Goal: Task Accomplishment & Management: Use online tool/utility

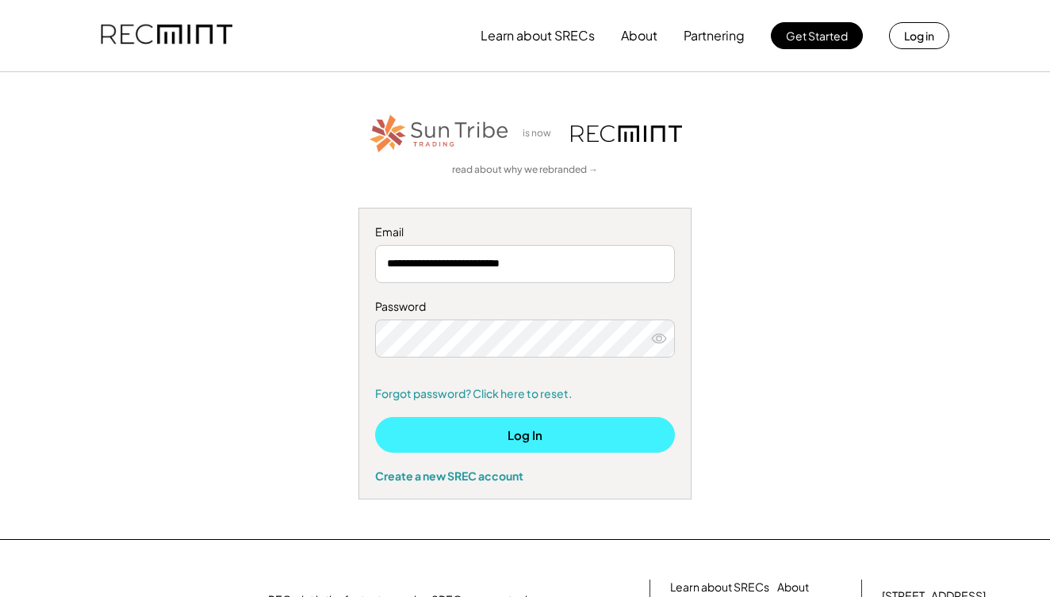
click at [530, 436] on button "Log In" at bounding box center [525, 435] width 300 height 36
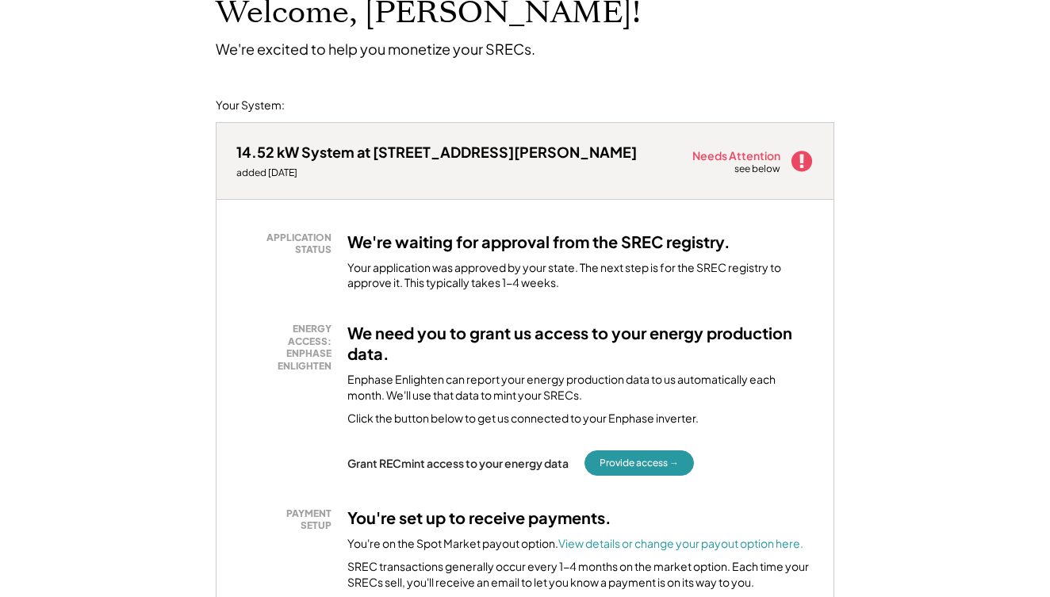
scroll to position [139, 0]
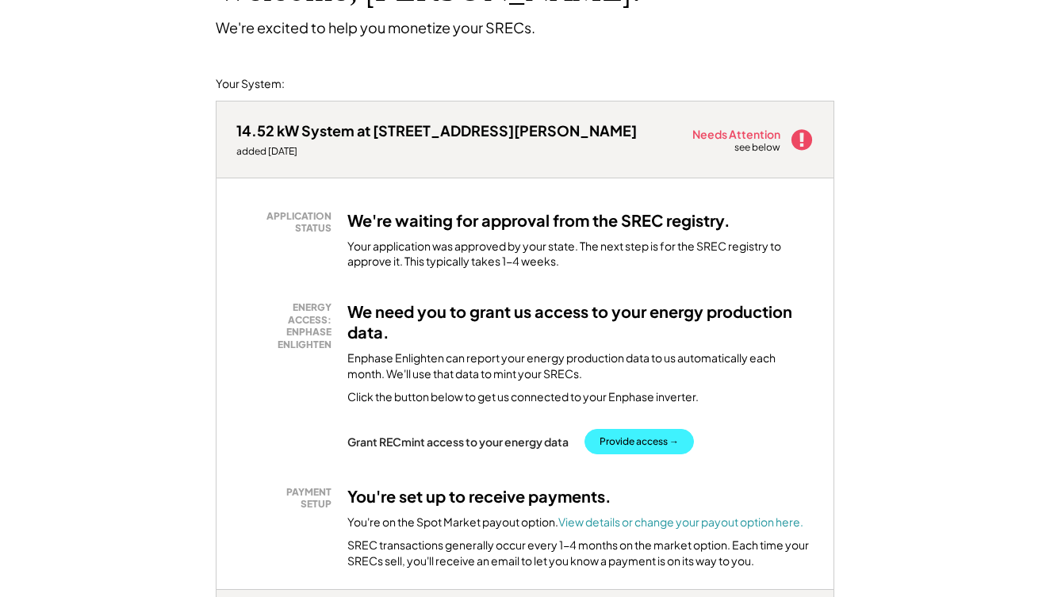
click at [632, 438] on button "Provide access →" at bounding box center [639, 441] width 109 height 25
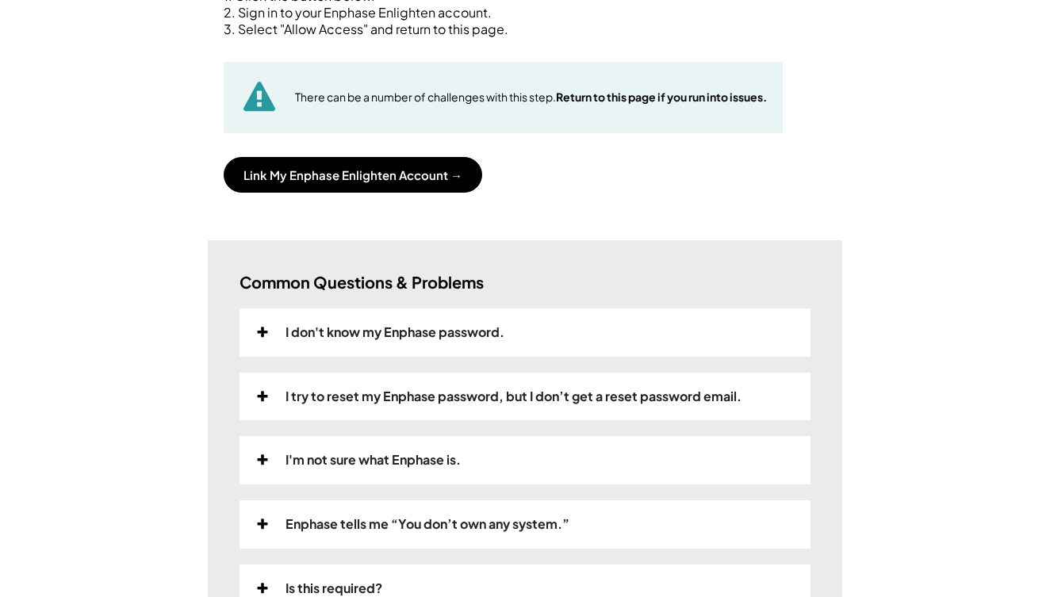
scroll to position [243, 0]
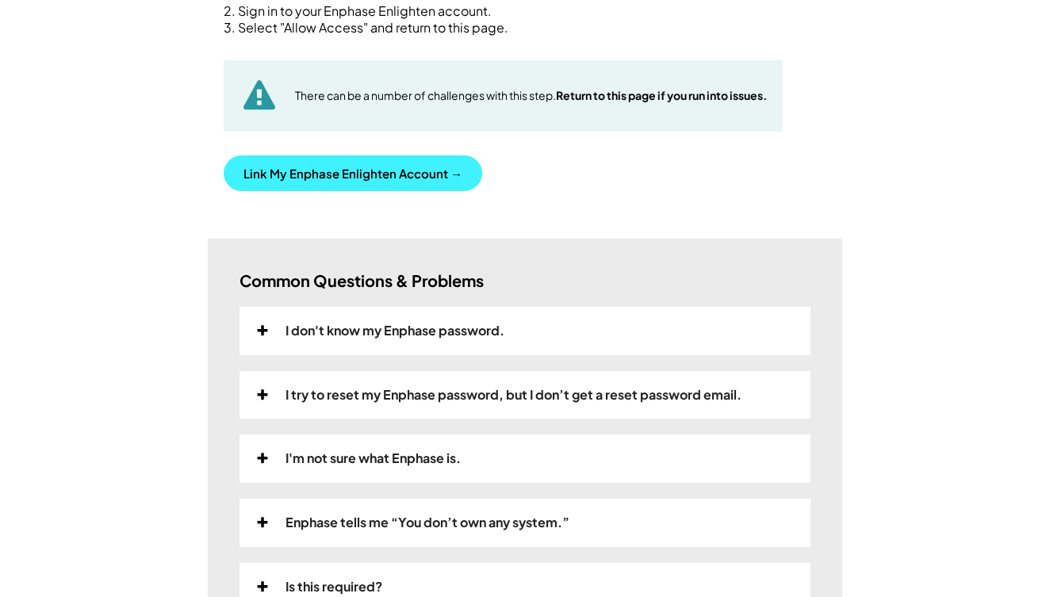
click at [378, 170] on button "Link My Enphase Enlighten Account →" at bounding box center [353, 173] width 259 height 36
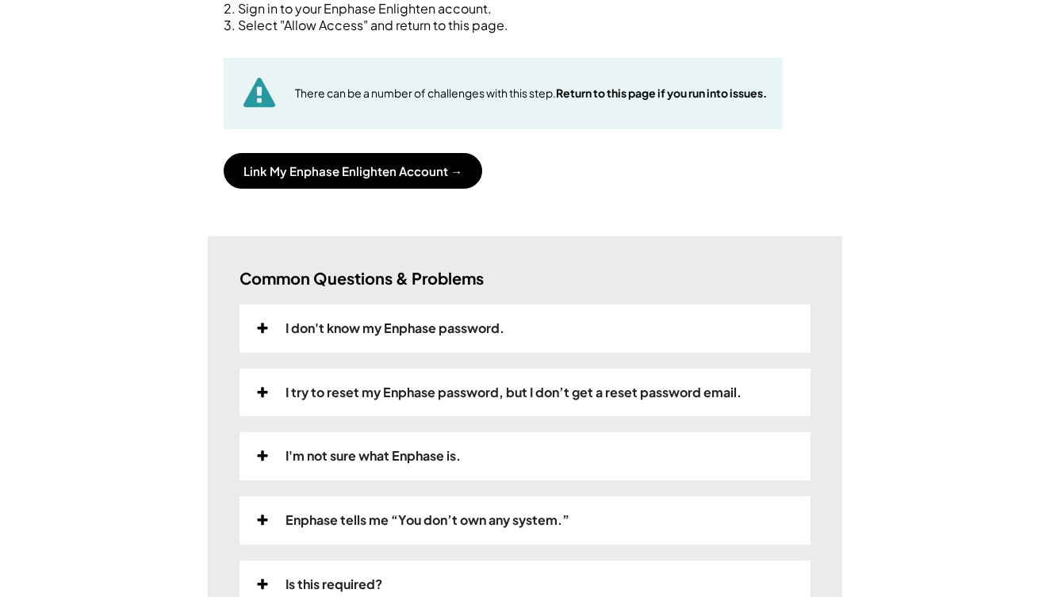
scroll to position [246, 0]
click at [351, 320] on div "I don't know my Enphase password." at bounding box center [395, 328] width 219 height 17
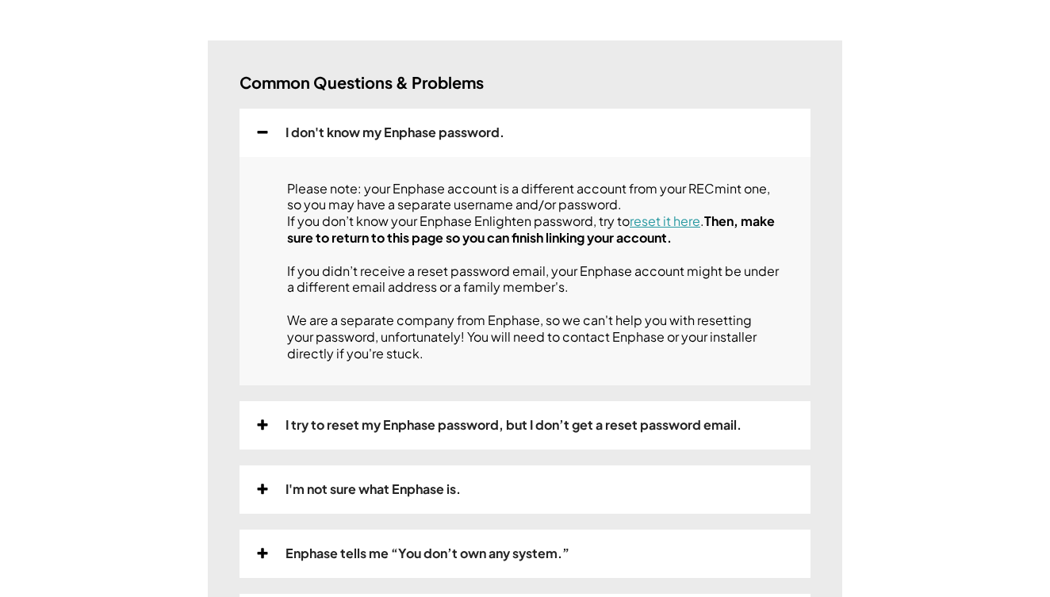
scroll to position [437, 0]
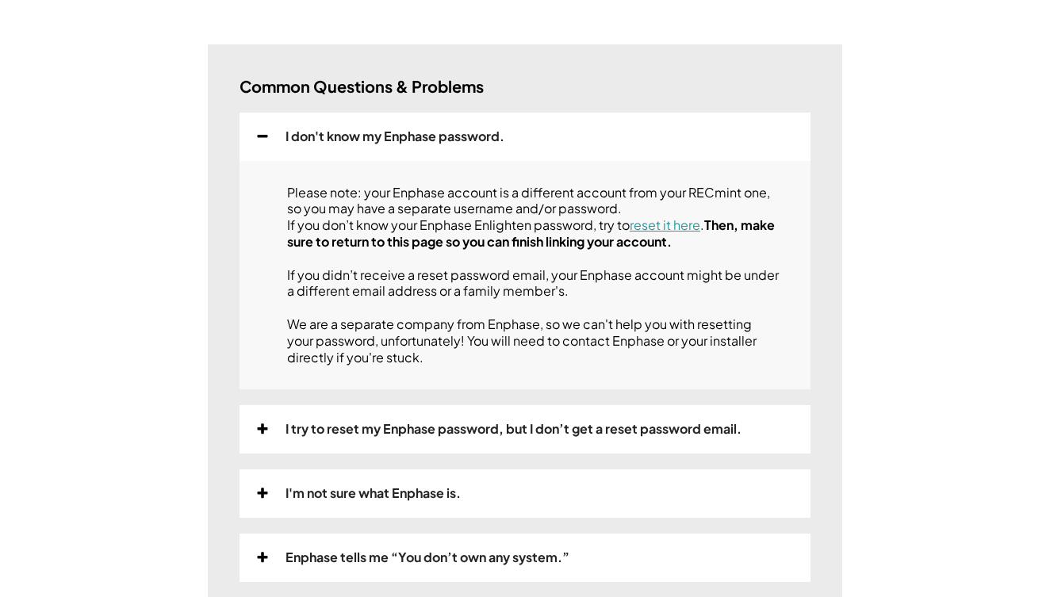
click at [342, 494] on div "I'm not sure what Enphase is." at bounding box center [373, 494] width 175 height 17
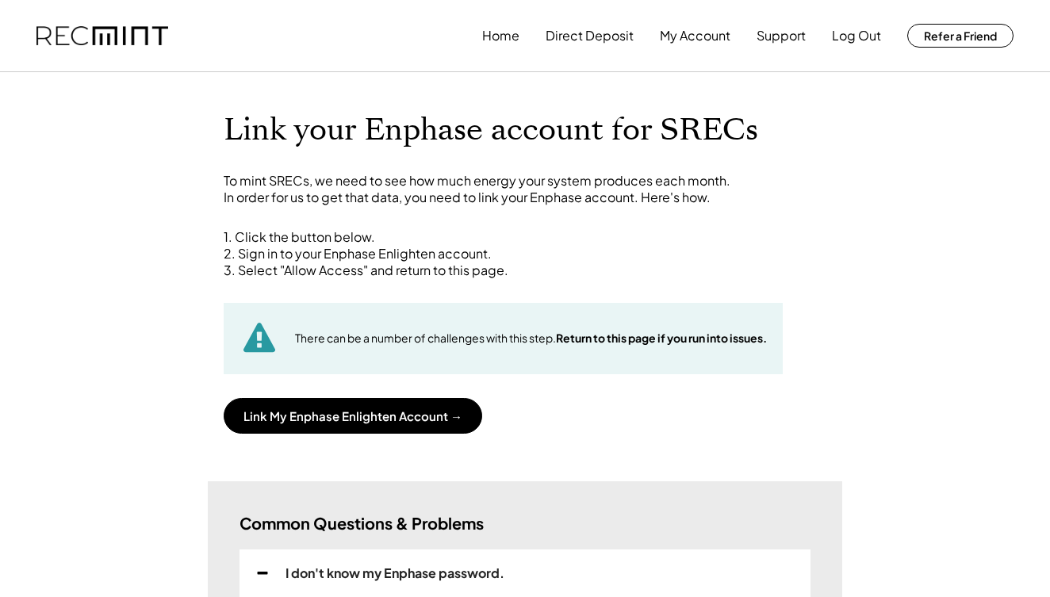
scroll to position [0, 0]
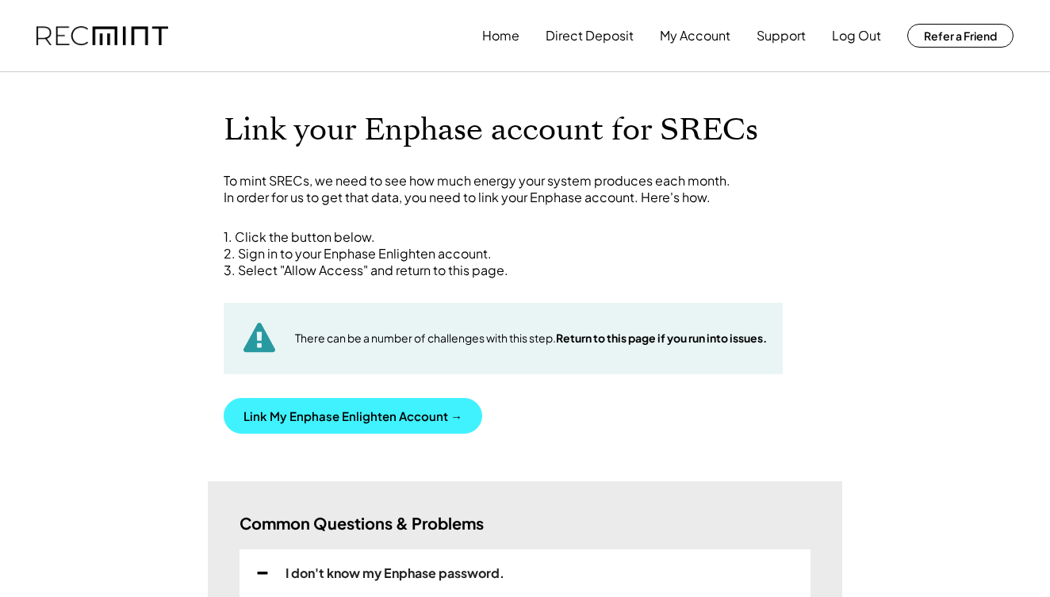
click at [394, 404] on button "Link My Enphase Enlighten Account →" at bounding box center [353, 416] width 259 height 36
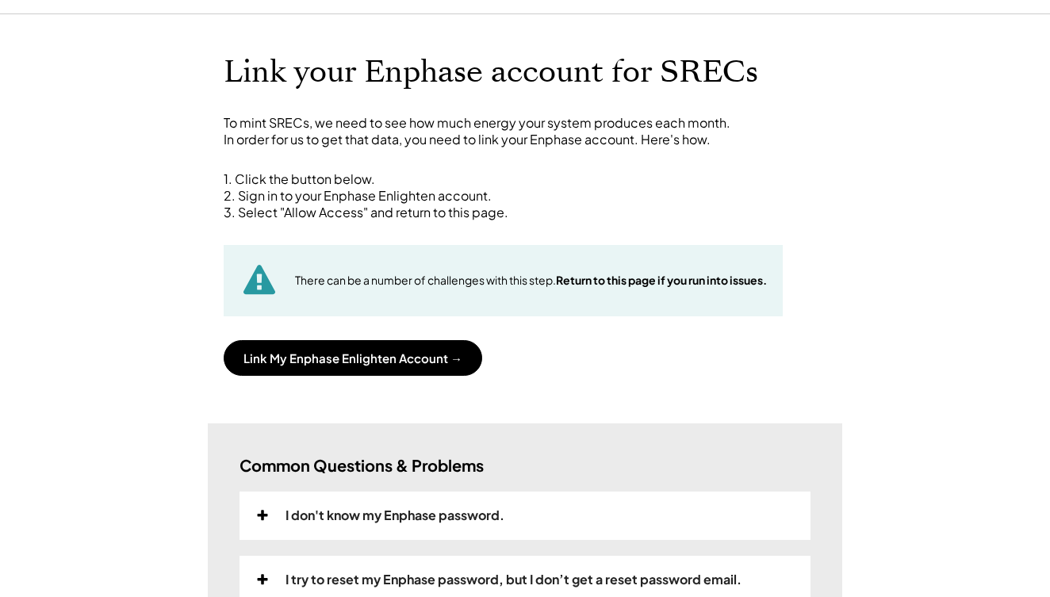
scroll to position [56, 0]
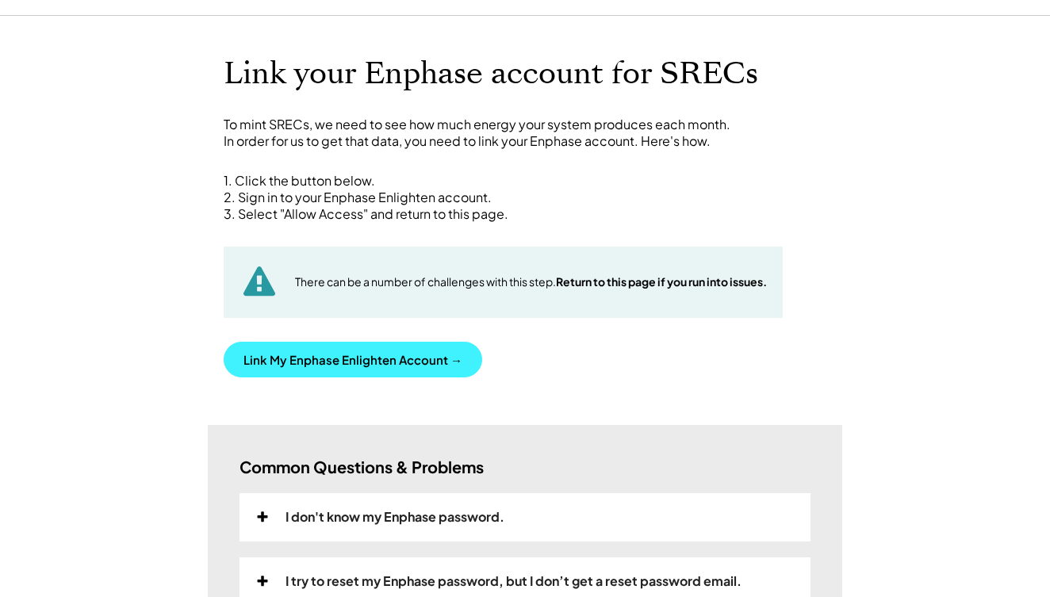
click at [363, 360] on button "Link My Enphase Enlighten Account →" at bounding box center [353, 360] width 259 height 36
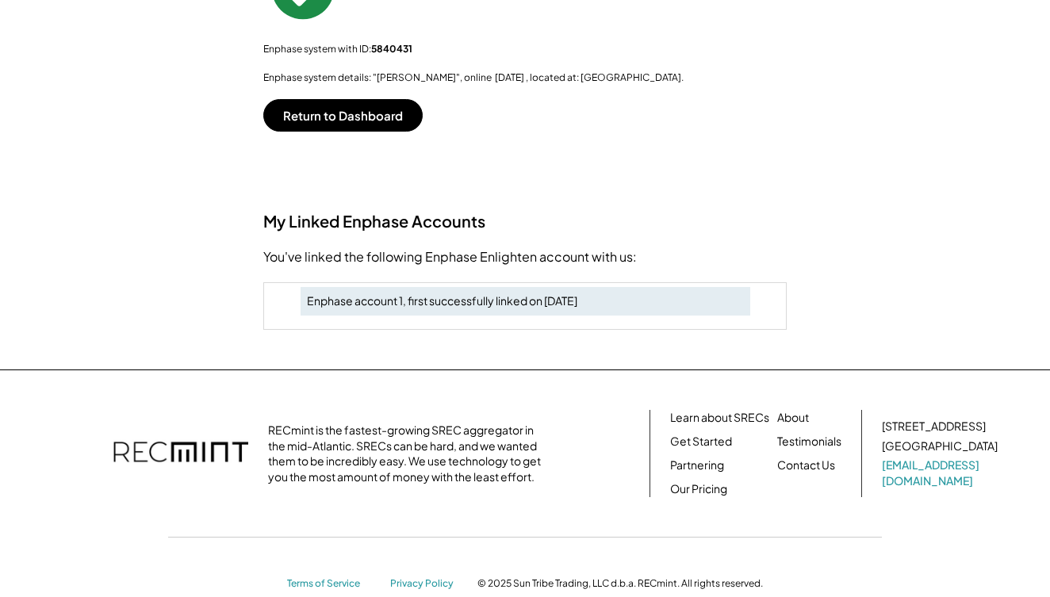
scroll to position [368, 0]
click at [359, 106] on button "Return to Dashboard" at bounding box center [342, 116] width 159 height 33
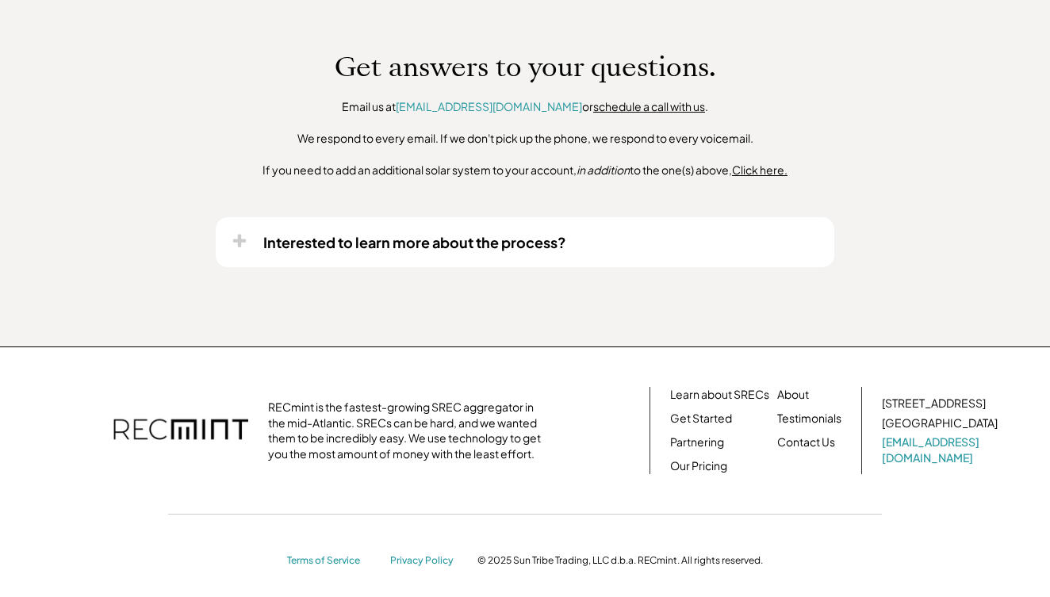
scroll to position [1174, 0]
